Goal: Task Accomplishment & Management: Manage account settings

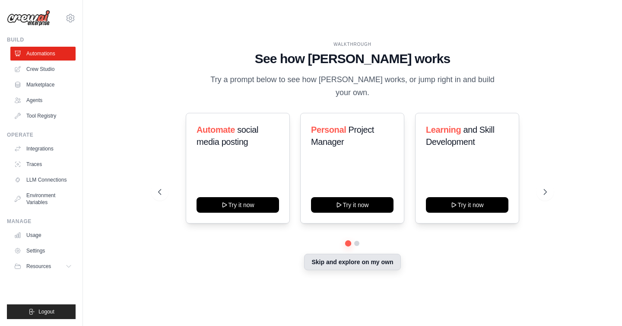
click at [347, 256] on button "Skip and explore on my own" at bounding box center [352, 262] width 96 height 16
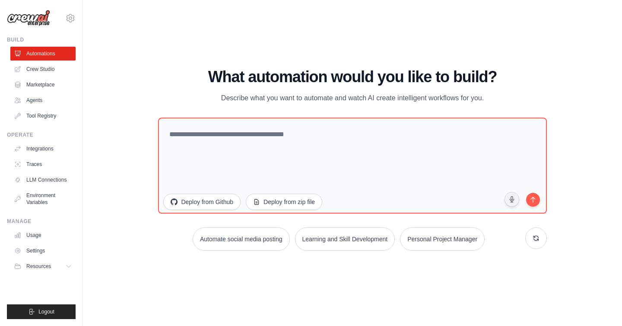
click at [149, 62] on div "WALKTHROUGH See how CrewAI works Try a prompt below to see how CrewAI works, or…" at bounding box center [352, 163] width 511 height 308
click at [55, 66] on link "Crew Studio" at bounding box center [43, 69] width 65 height 14
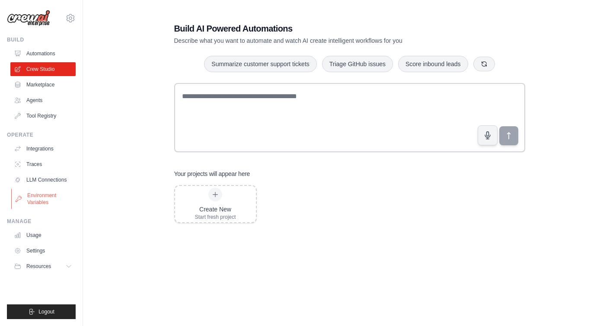
click at [45, 200] on link "Environment Variables" at bounding box center [43, 198] width 65 height 21
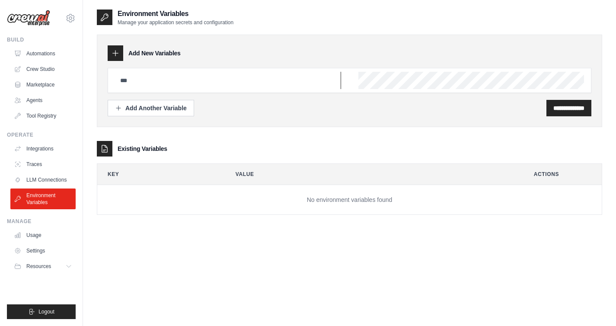
click at [175, 77] on input "text" at bounding box center [228, 80] width 226 height 17
click at [114, 54] on icon at bounding box center [115, 53] width 9 height 9
click at [168, 112] on button "Add Another Variable" at bounding box center [151, 107] width 86 height 16
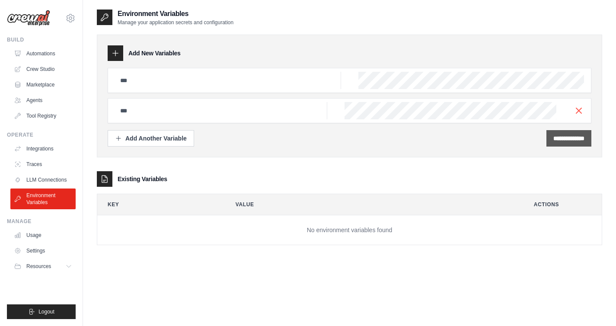
click at [576, 110] on icon "button" at bounding box center [578, 110] width 10 height 10
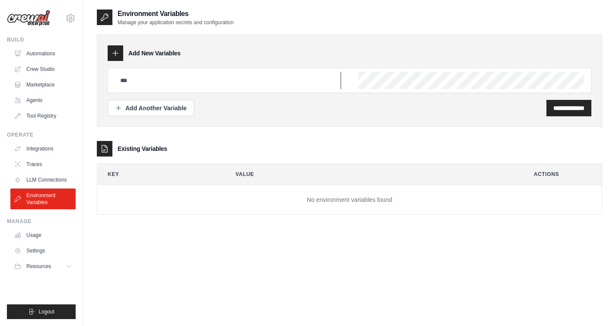
click at [210, 78] on input "text" at bounding box center [228, 80] width 226 height 17
type input "*******"
click at [257, 110] on div "**********" at bounding box center [349, 108] width 483 height 16
drag, startPoint x: 236, startPoint y: 78, endPoint x: 115, endPoint y: 77, distance: 120.5
click at [115, 77] on input "*******" at bounding box center [228, 80] width 226 height 17
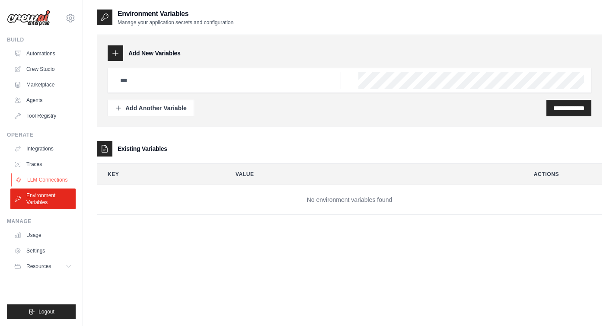
click at [60, 182] on link "LLM Connections" at bounding box center [43, 180] width 65 height 14
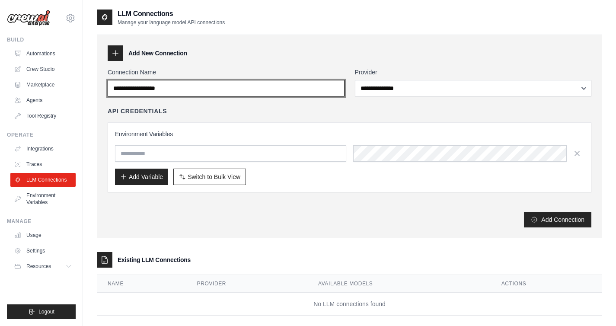
drag, startPoint x: 215, startPoint y: 88, endPoint x: 117, endPoint y: 87, distance: 98.1
click at [117, 87] on input "Connection Name" at bounding box center [226, 88] width 237 height 16
drag, startPoint x: 127, startPoint y: 89, endPoint x: 200, endPoint y: 92, distance: 73.0
click at [200, 92] on input "Connection Name" at bounding box center [226, 88] width 237 height 16
click at [186, 86] on input "Connection Name" at bounding box center [226, 88] width 237 height 16
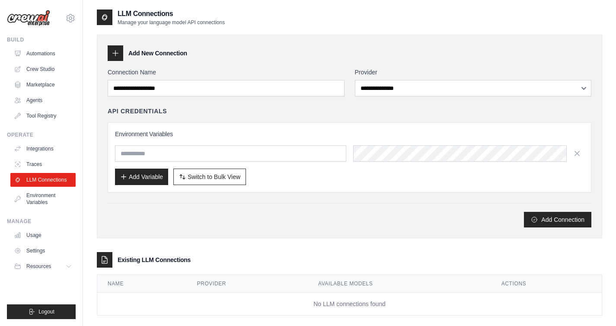
click at [274, 65] on div "**********" at bounding box center [349, 136] width 505 height 203
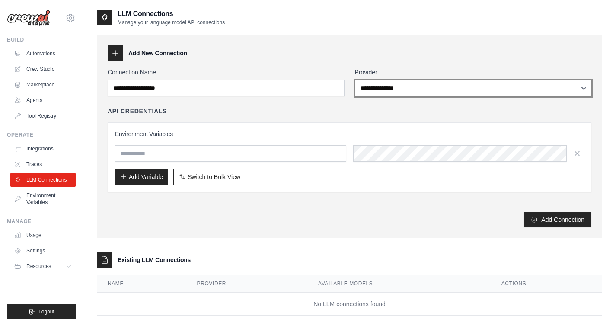
click at [375, 87] on select "**********" at bounding box center [473, 88] width 237 height 16
select select "******"
click at [355, 80] on select "**********" at bounding box center [473, 88] width 237 height 16
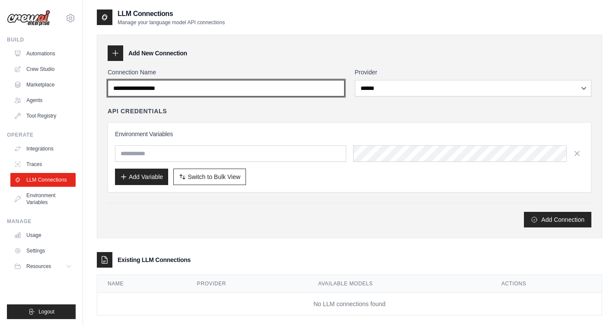
click at [223, 87] on input "Connection Name" at bounding box center [226, 88] width 237 height 16
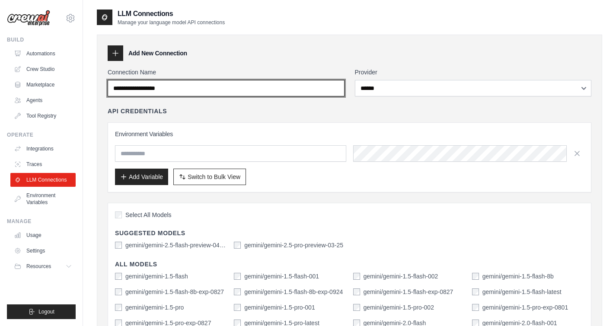
click at [188, 88] on input "Connection Name" at bounding box center [226, 88] width 237 height 16
type input "**********"
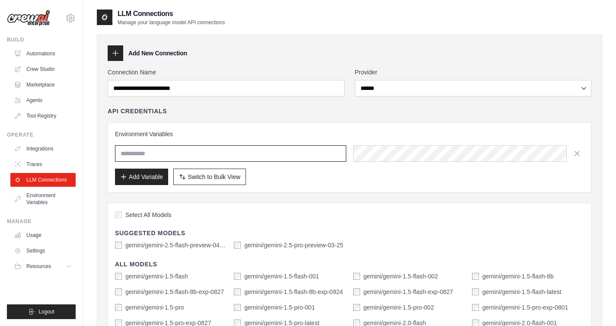
click at [187, 156] on input "text" at bounding box center [230, 153] width 231 height 16
click at [259, 135] on h3 "Environment Variables" at bounding box center [349, 134] width 469 height 9
click at [240, 156] on input "text" at bounding box center [230, 153] width 231 height 16
type input "**********"
click at [136, 175] on button "Add Variable" at bounding box center [141, 176] width 53 height 16
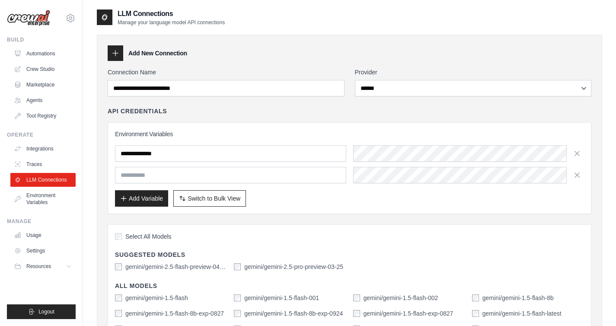
click at [368, 129] on div "**********" at bounding box center [349, 168] width 483 height 92
click at [578, 175] on icon "button" at bounding box center [576, 174] width 9 height 9
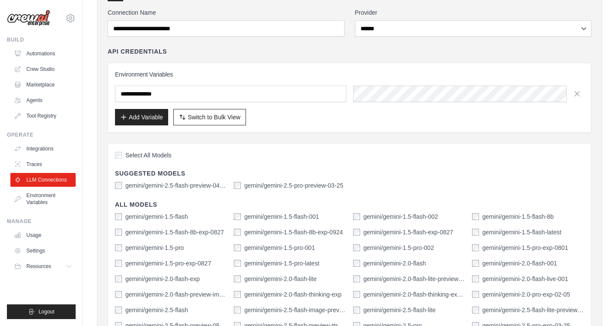
scroll to position [60, 0]
click at [294, 124] on div "Add Variable Switch to Bulk View Switch to Table View" at bounding box center [349, 116] width 469 height 16
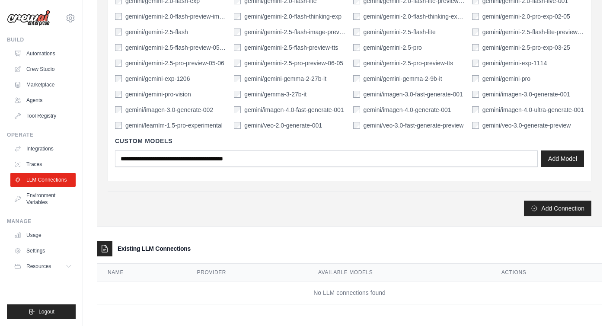
scroll to position [338, 0]
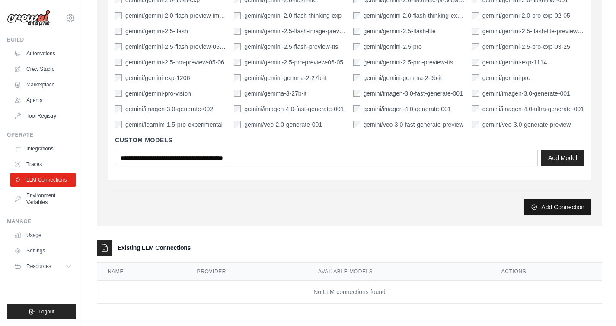
click at [543, 202] on button "Add Connection" at bounding box center [557, 207] width 67 height 16
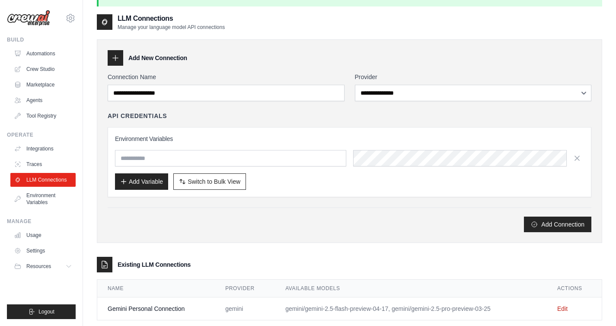
scroll to position [47, 0]
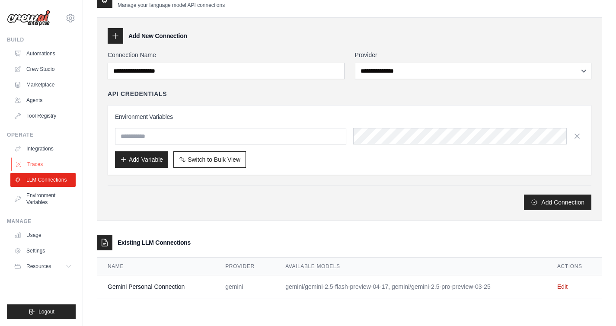
click at [41, 163] on link "Traces" at bounding box center [43, 164] width 65 height 14
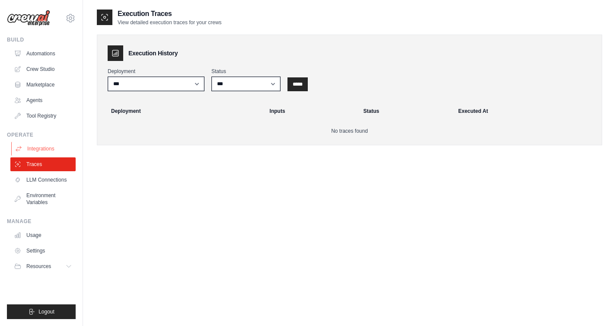
click at [42, 150] on link "Integrations" at bounding box center [43, 149] width 65 height 14
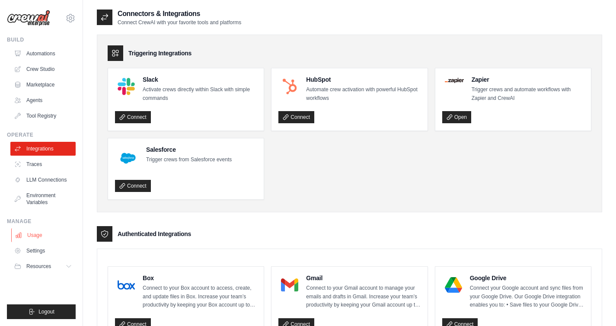
click at [30, 235] on link "Usage" at bounding box center [43, 235] width 65 height 14
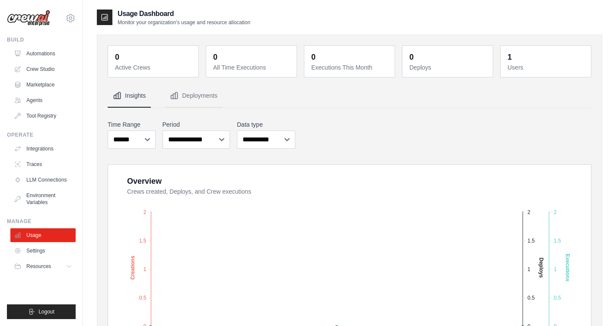
scroll to position [74, 0]
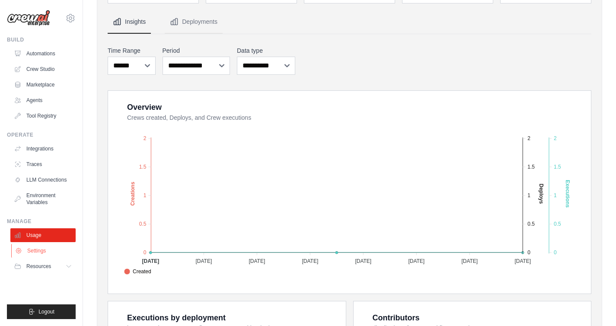
click at [36, 254] on link "Settings" at bounding box center [43, 251] width 65 height 14
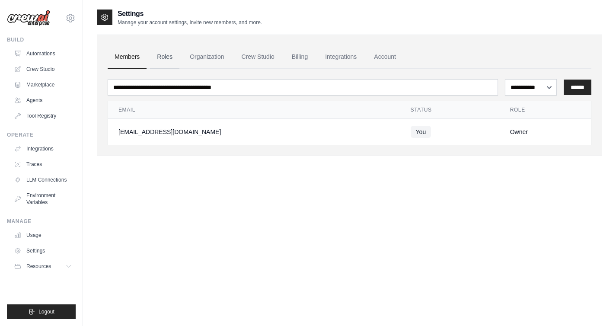
click at [163, 57] on link "Roles" at bounding box center [164, 56] width 29 height 23
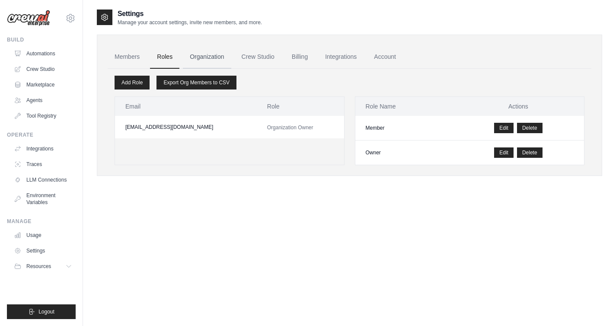
click at [210, 55] on link "Organization" at bounding box center [207, 56] width 48 height 23
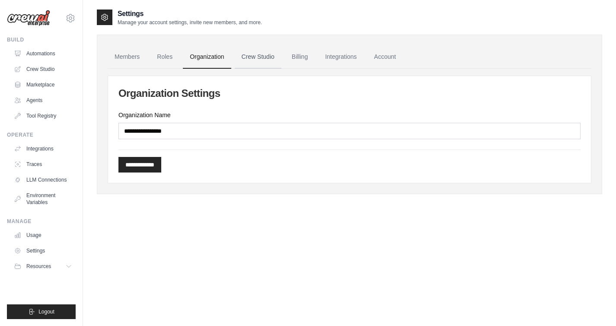
click at [254, 57] on link "Crew Studio" at bounding box center [258, 56] width 47 height 23
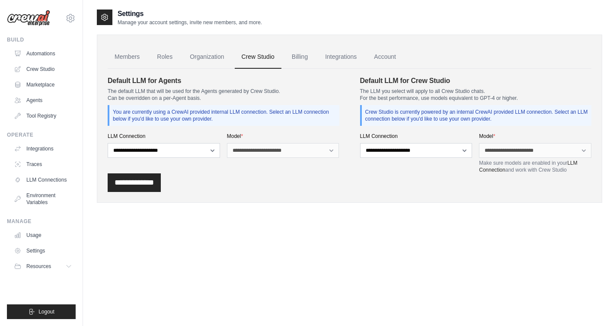
click at [128, 59] on link "Members" at bounding box center [127, 56] width 39 height 23
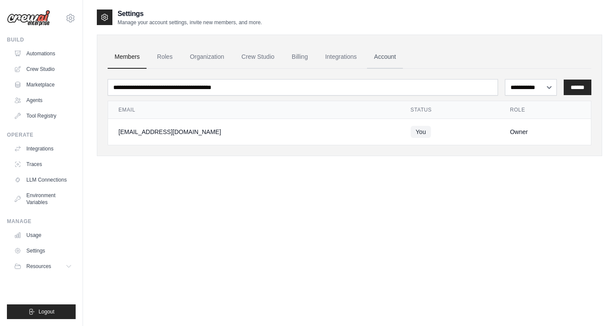
click at [381, 57] on link "Account" at bounding box center [385, 56] width 36 height 23
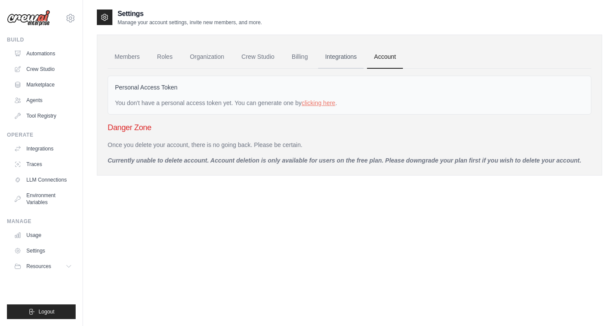
click at [343, 57] on link "Integrations" at bounding box center [340, 56] width 45 height 23
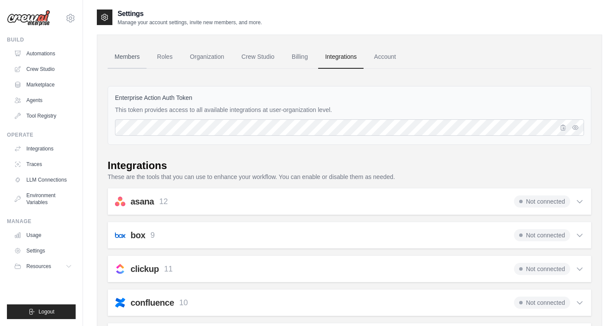
click at [120, 56] on link "Members" at bounding box center [127, 56] width 39 height 23
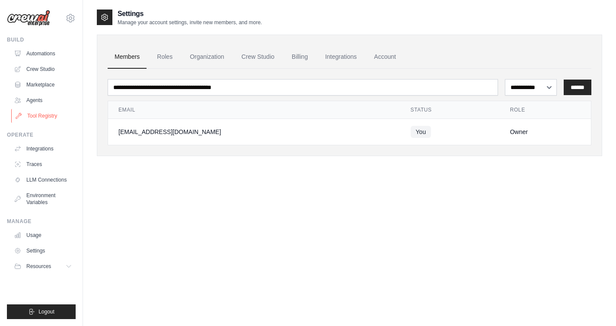
click at [44, 113] on link "Tool Registry" at bounding box center [43, 116] width 65 height 14
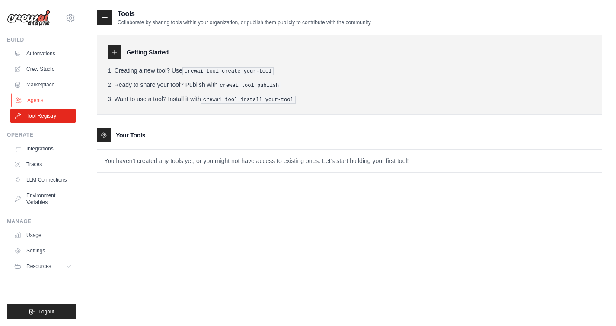
click at [47, 99] on link "Agents" at bounding box center [43, 100] width 65 height 14
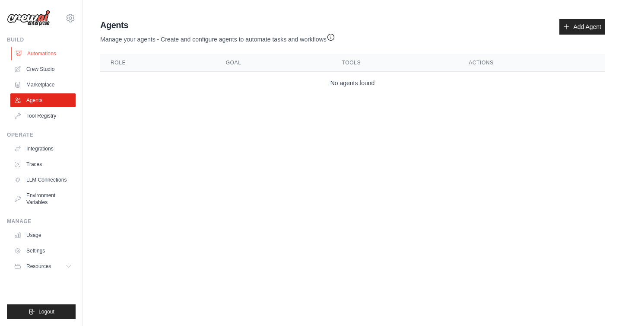
click at [47, 57] on link "Automations" at bounding box center [43, 54] width 65 height 14
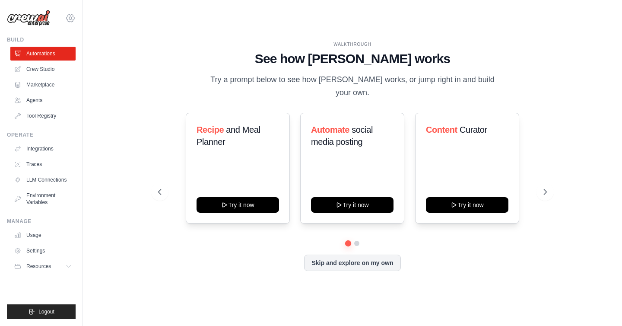
click at [67, 14] on icon at bounding box center [70, 18] width 10 height 10
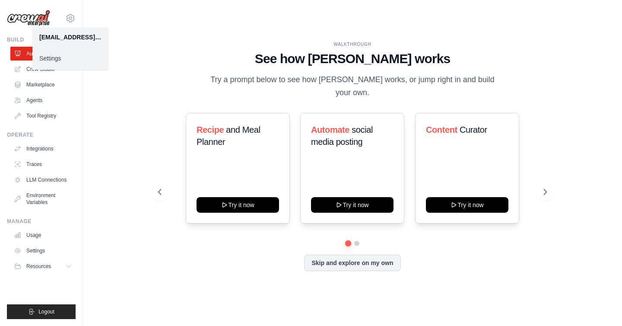
click at [77, 57] on link "Settings" at bounding box center [70, 59] width 76 height 16
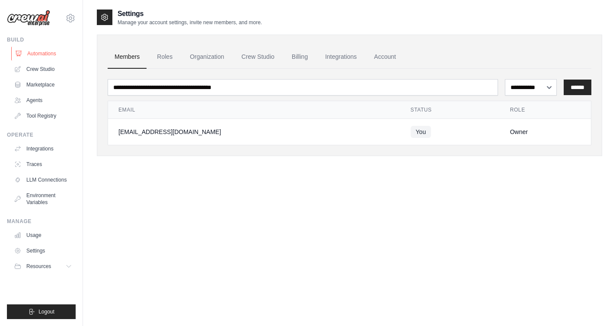
click at [56, 55] on link "Automations" at bounding box center [43, 54] width 65 height 14
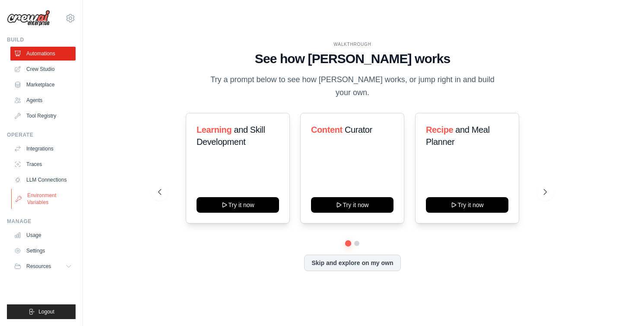
click at [41, 199] on link "Environment Variables" at bounding box center [43, 198] width 65 height 21
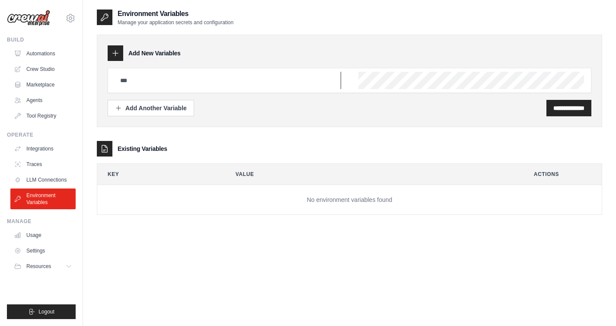
click at [182, 83] on input "text" at bounding box center [228, 80] width 226 height 17
click at [189, 68] on div at bounding box center [349, 80] width 483 height 25
click at [186, 76] on input "text" at bounding box center [228, 80] width 226 height 17
click at [49, 185] on link "LLM Connections" at bounding box center [43, 180] width 65 height 14
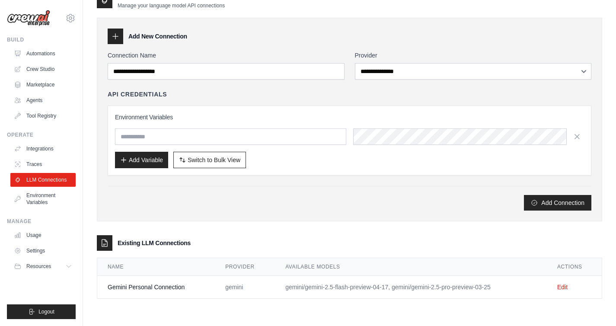
scroll to position [17, 0]
click at [564, 283] on td "Edit" at bounding box center [573, 286] width 55 height 23
click at [565, 285] on link "Edit" at bounding box center [562, 286] width 10 height 7
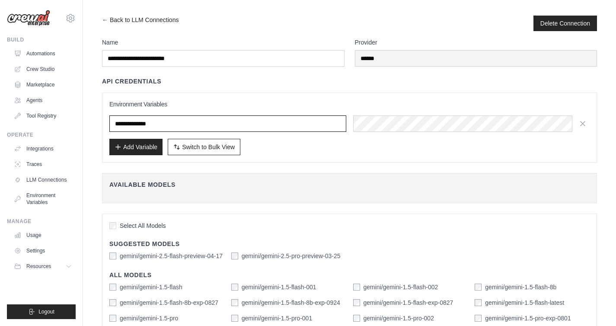
drag, startPoint x: 171, startPoint y: 124, endPoint x: 118, endPoint y: 124, distance: 53.1
click at [118, 124] on input "**********" at bounding box center [227, 123] width 237 height 16
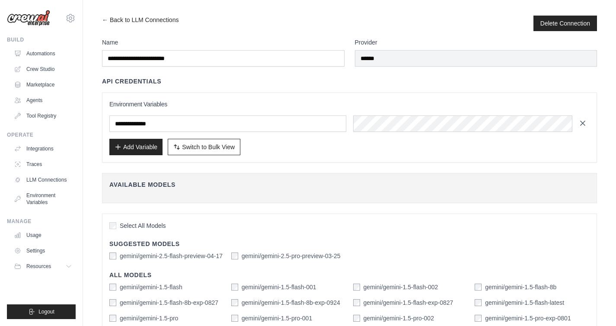
click at [583, 124] on icon "button" at bounding box center [582, 123] width 4 height 4
click at [569, 23] on button "Delete Connection" at bounding box center [565, 23] width 50 height 9
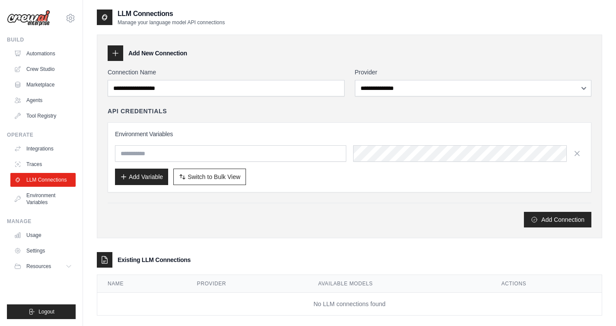
scroll to position [17, 0]
